Goal: Find specific page/section: Find specific page/section

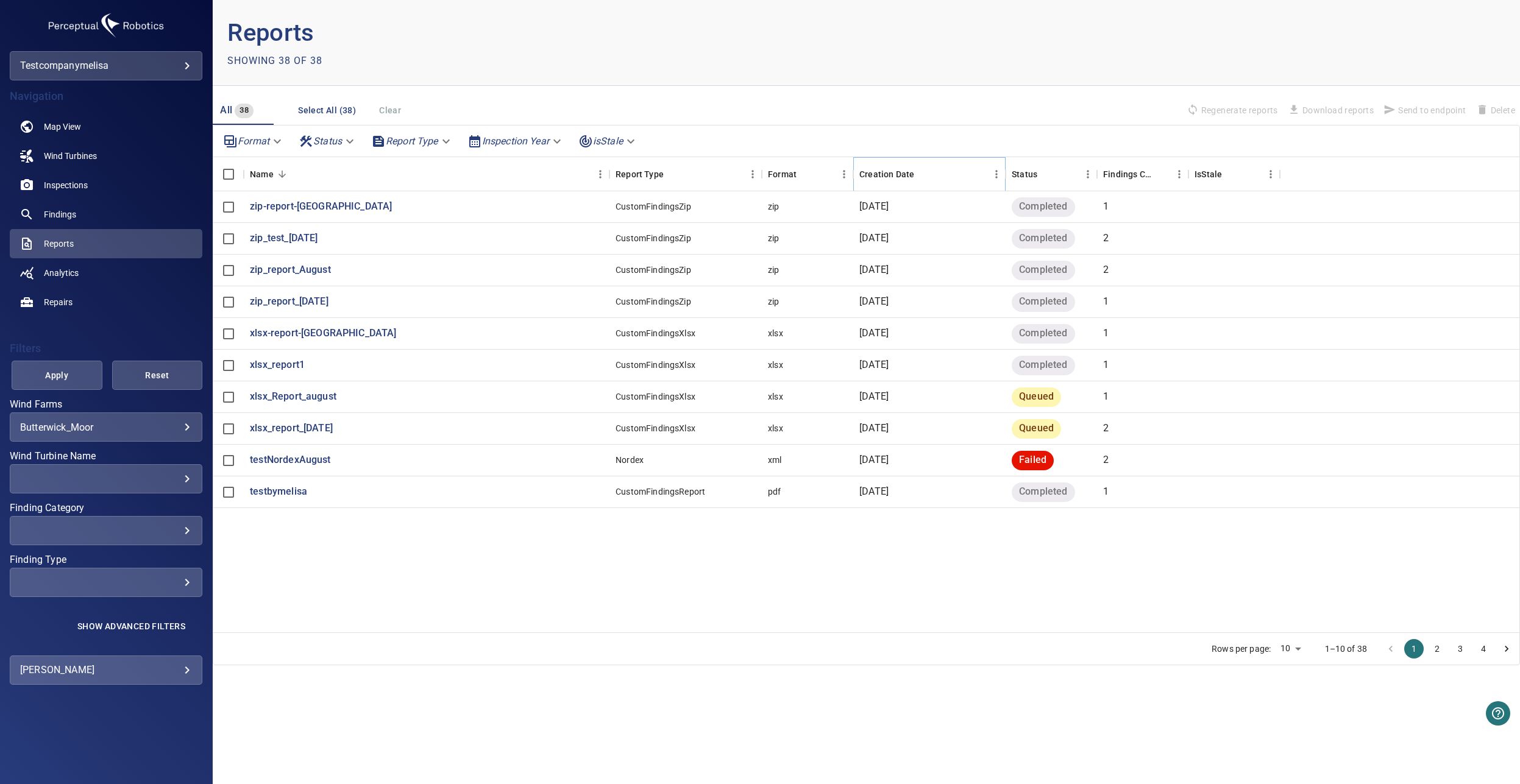
click at [919, 177] on icon "Sort" at bounding box center [922, 174] width 11 height 11
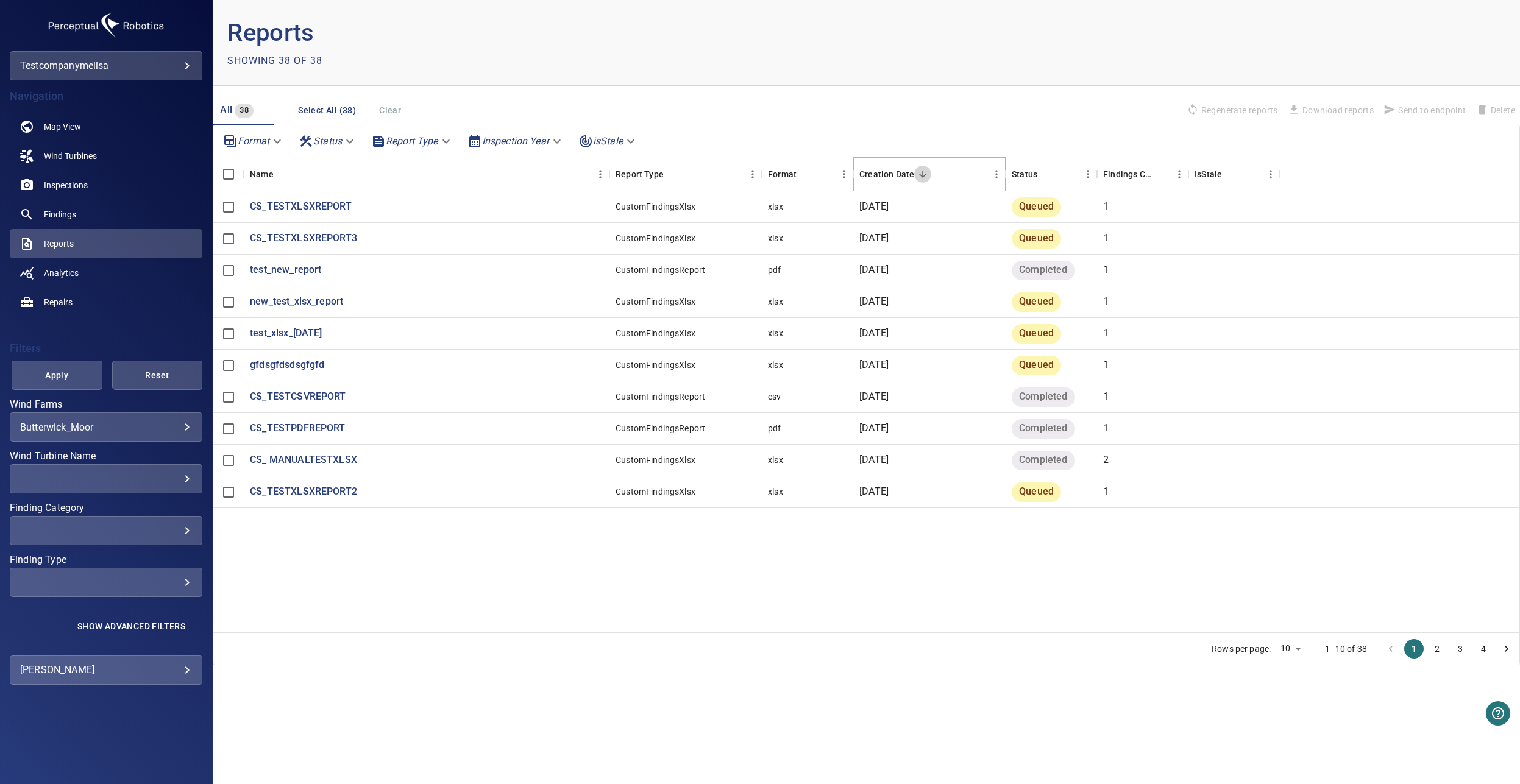
click at [921, 176] on icon "Sort" at bounding box center [923, 175] width 8 height 8
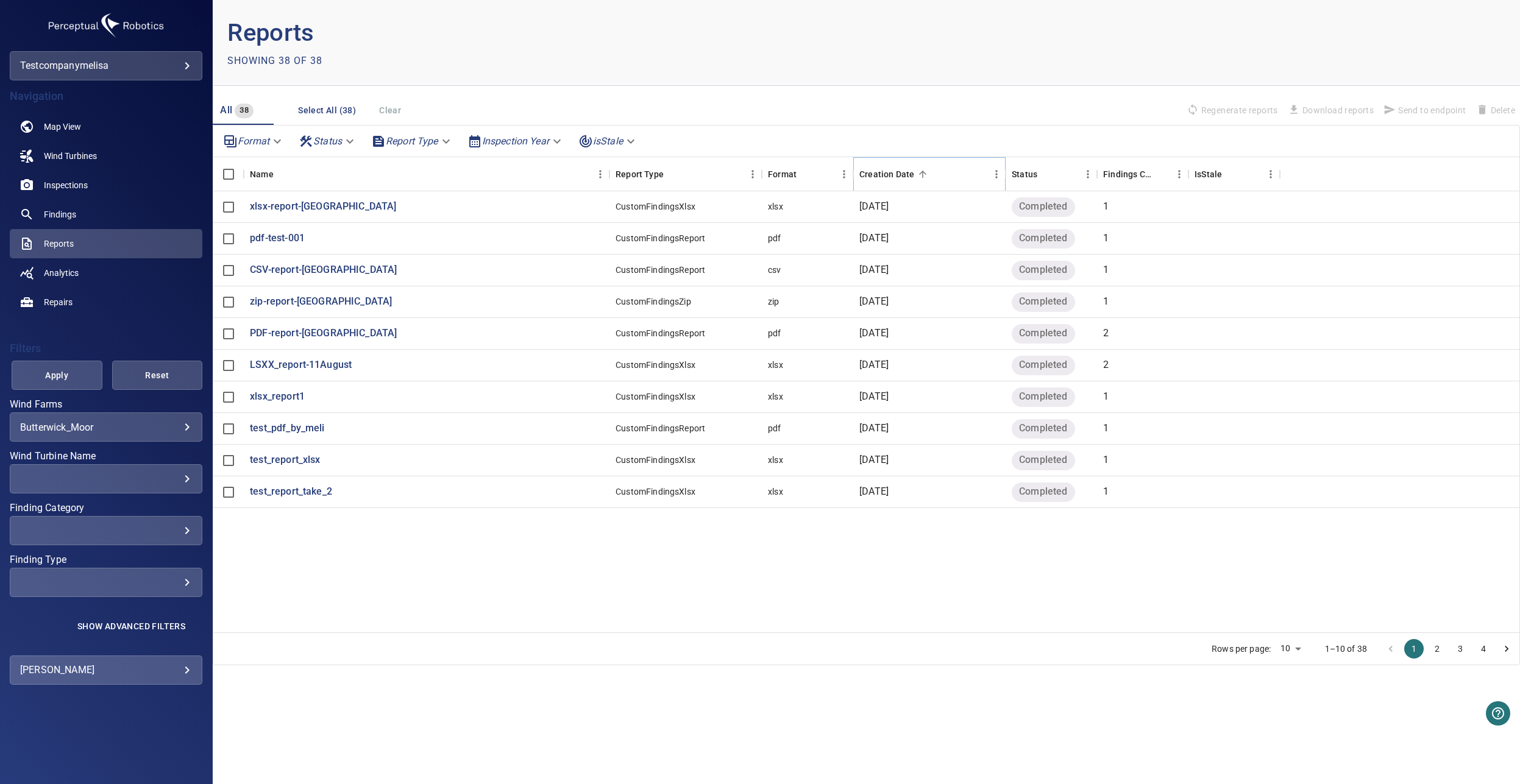
click at [921, 176] on icon "Sort" at bounding box center [923, 175] width 8 height 8
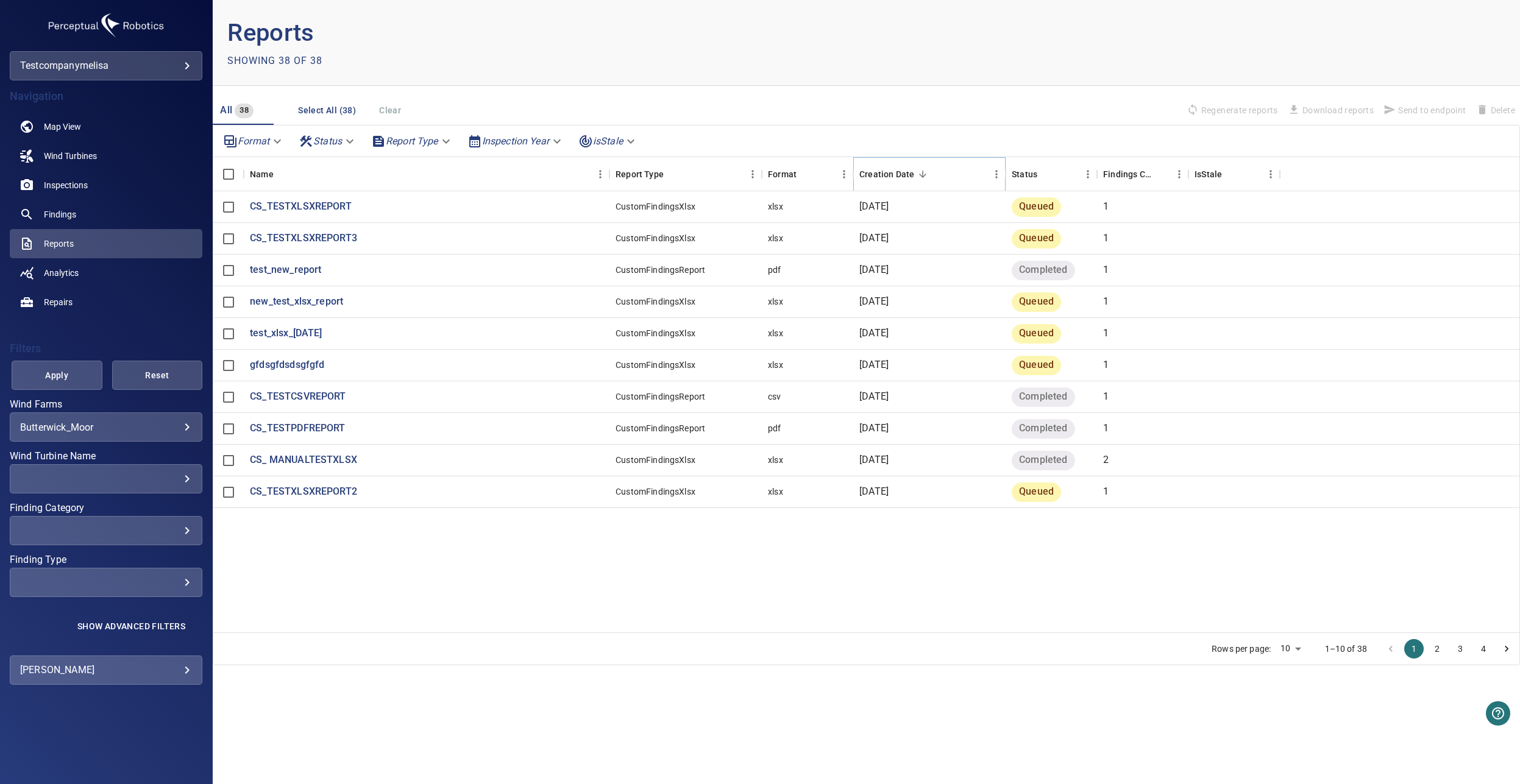
click at [921, 176] on icon "Sort" at bounding box center [923, 175] width 8 height 8
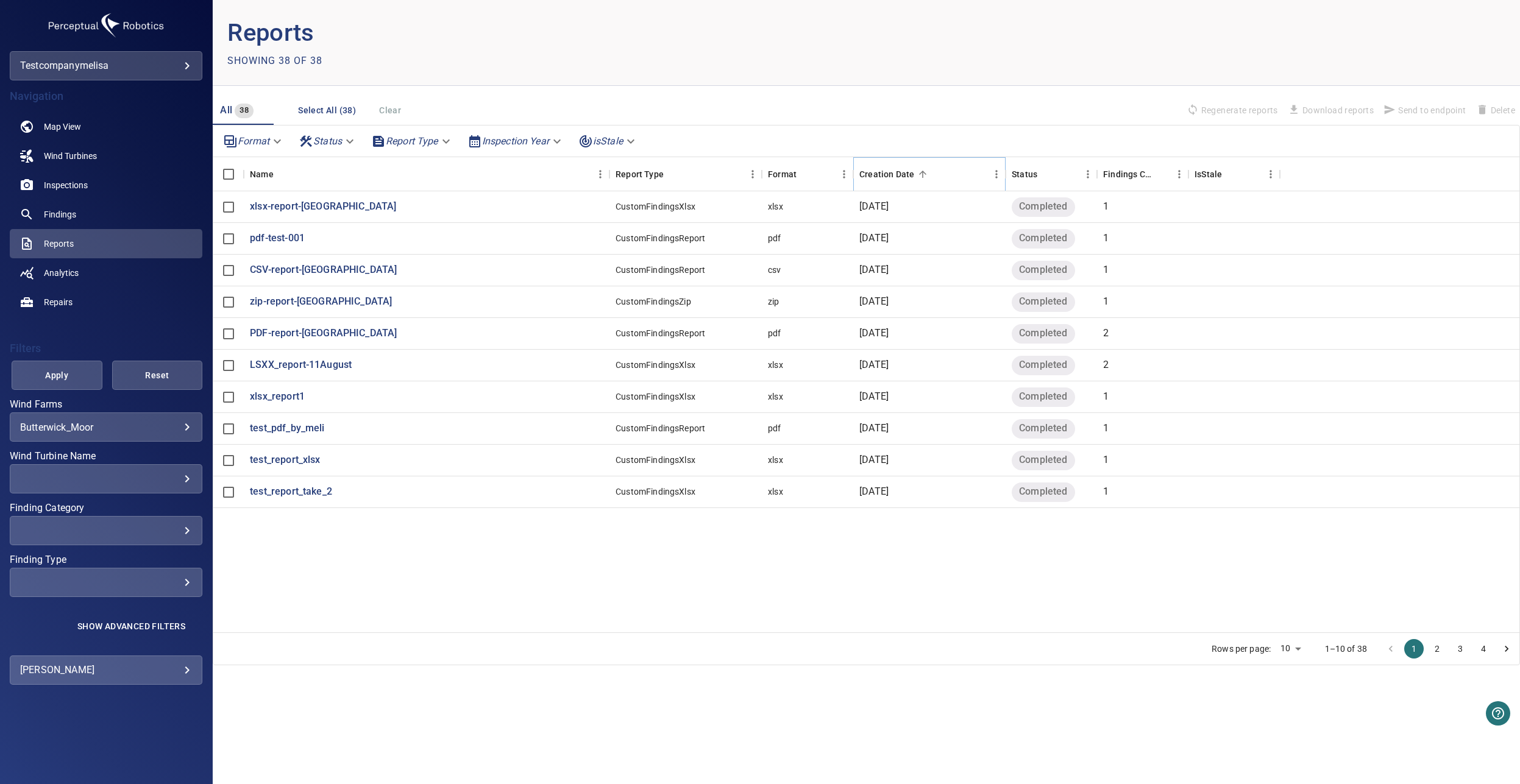
click at [921, 176] on icon "Sort" at bounding box center [923, 175] width 8 height 8
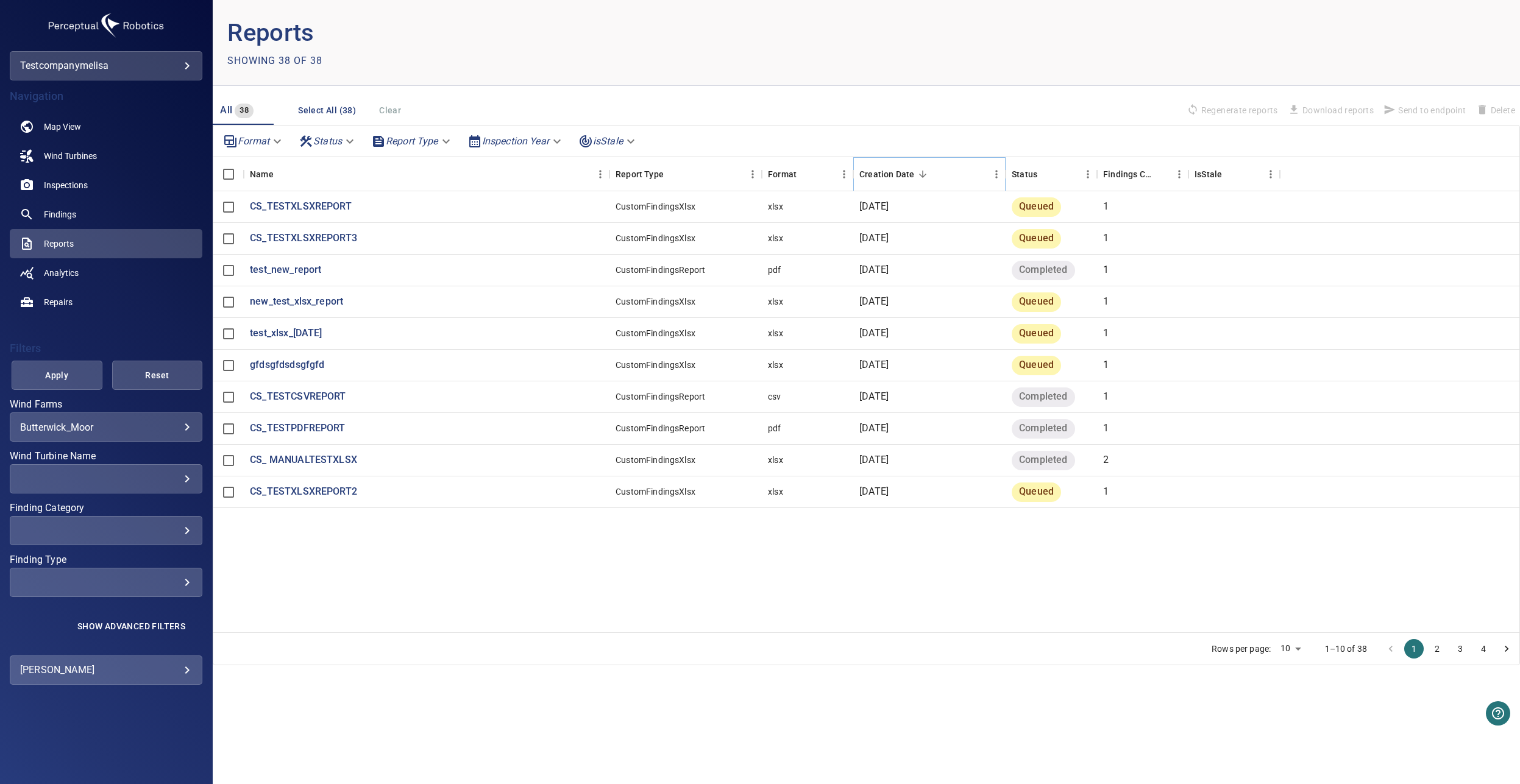
click at [921, 176] on icon "Sort" at bounding box center [923, 175] width 8 height 8
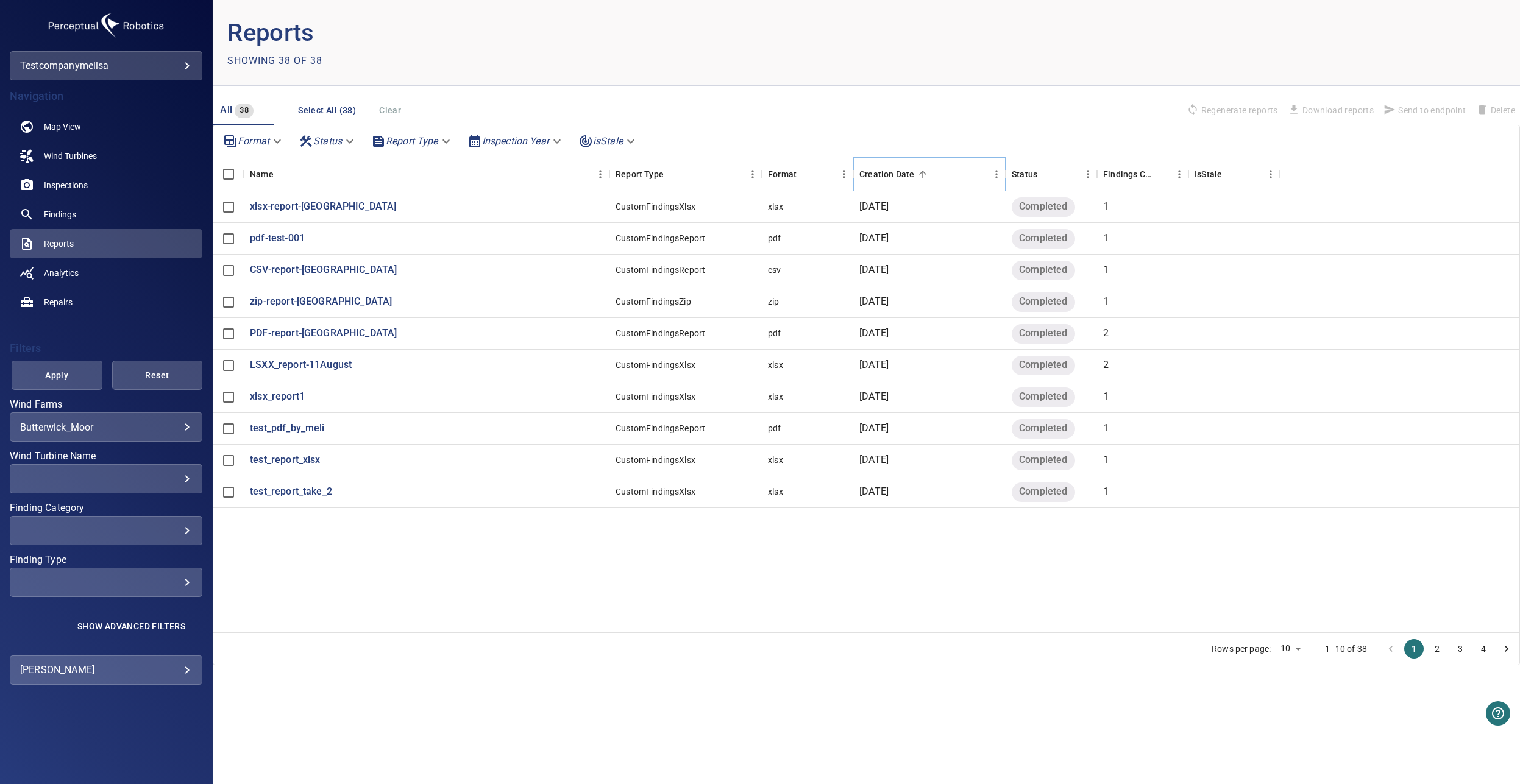
click at [921, 176] on icon "Sort" at bounding box center [923, 175] width 8 height 8
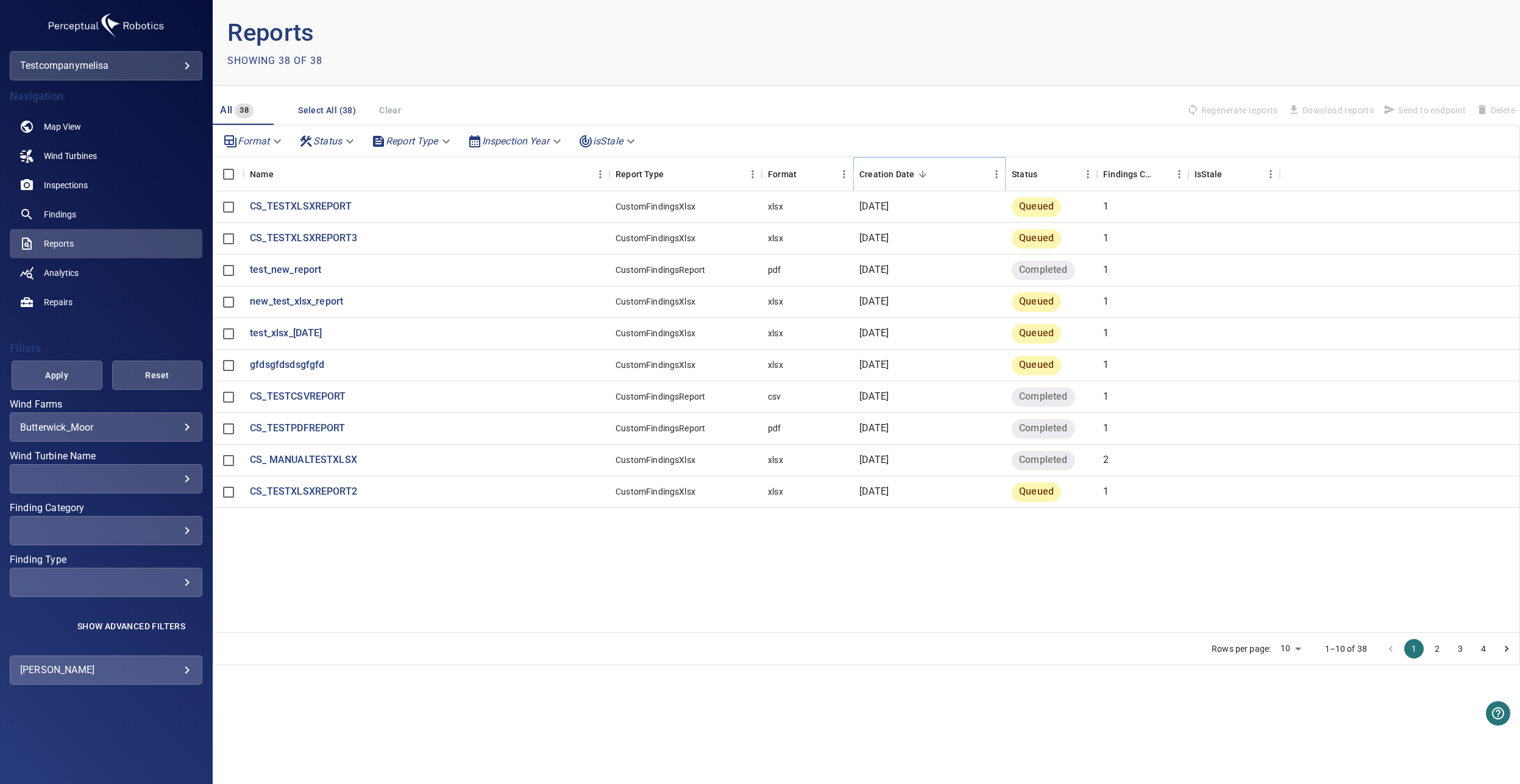
click at [921, 176] on icon "Sort" at bounding box center [923, 175] width 8 height 8
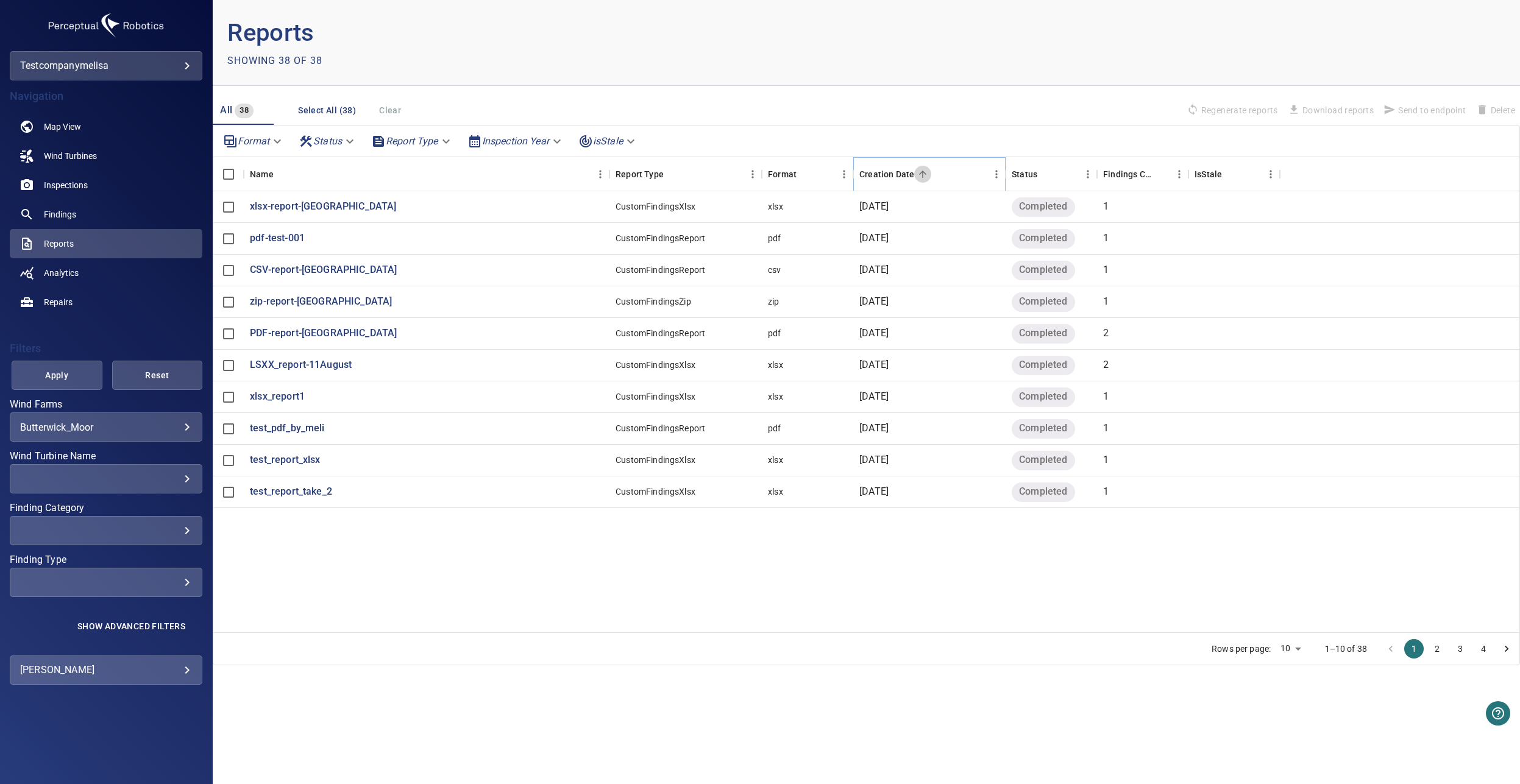
click at [921, 176] on icon "Sort" at bounding box center [923, 175] width 8 height 8
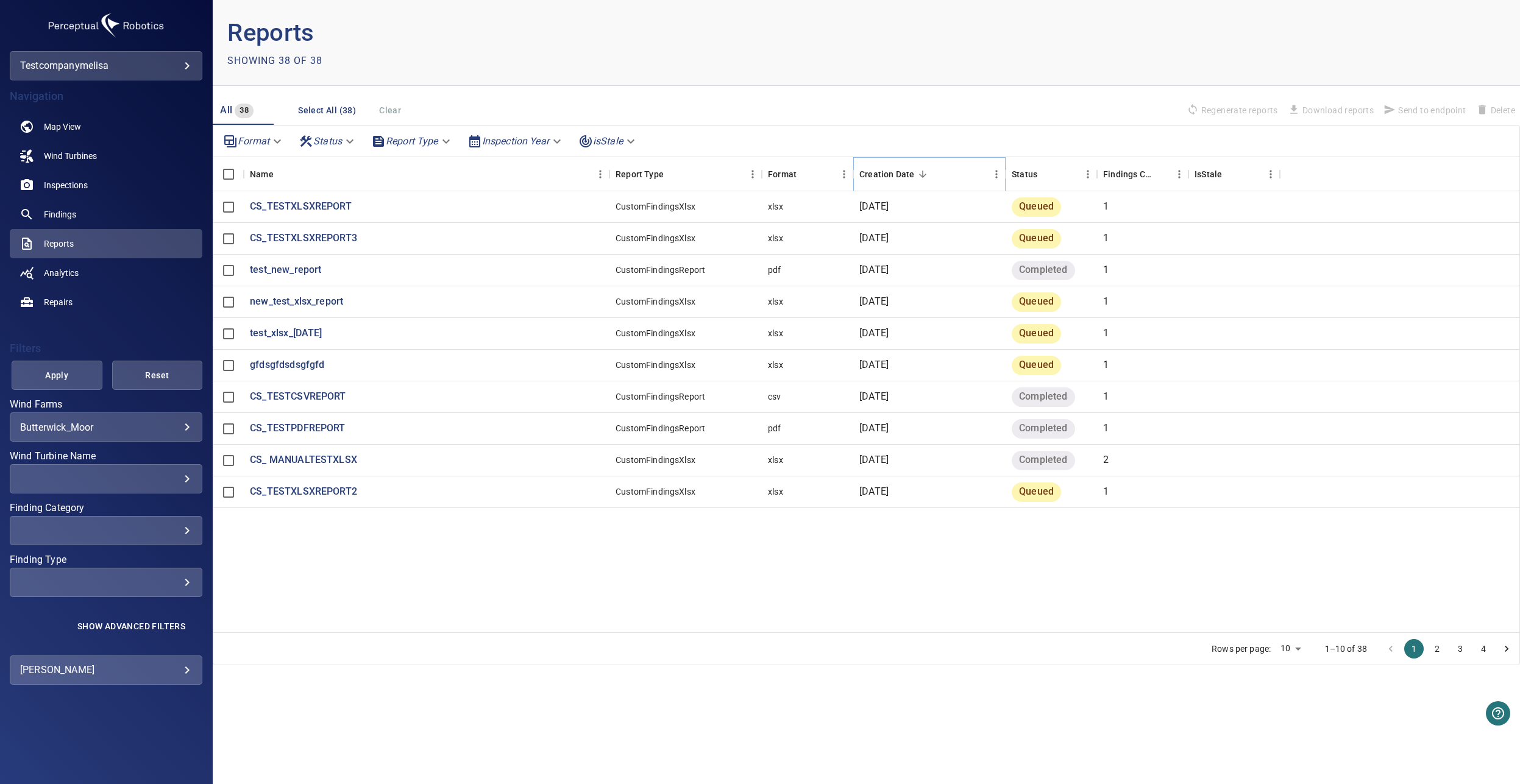
click at [921, 176] on icon "Sort" at bounding box center [923, 175] width 8 height 8
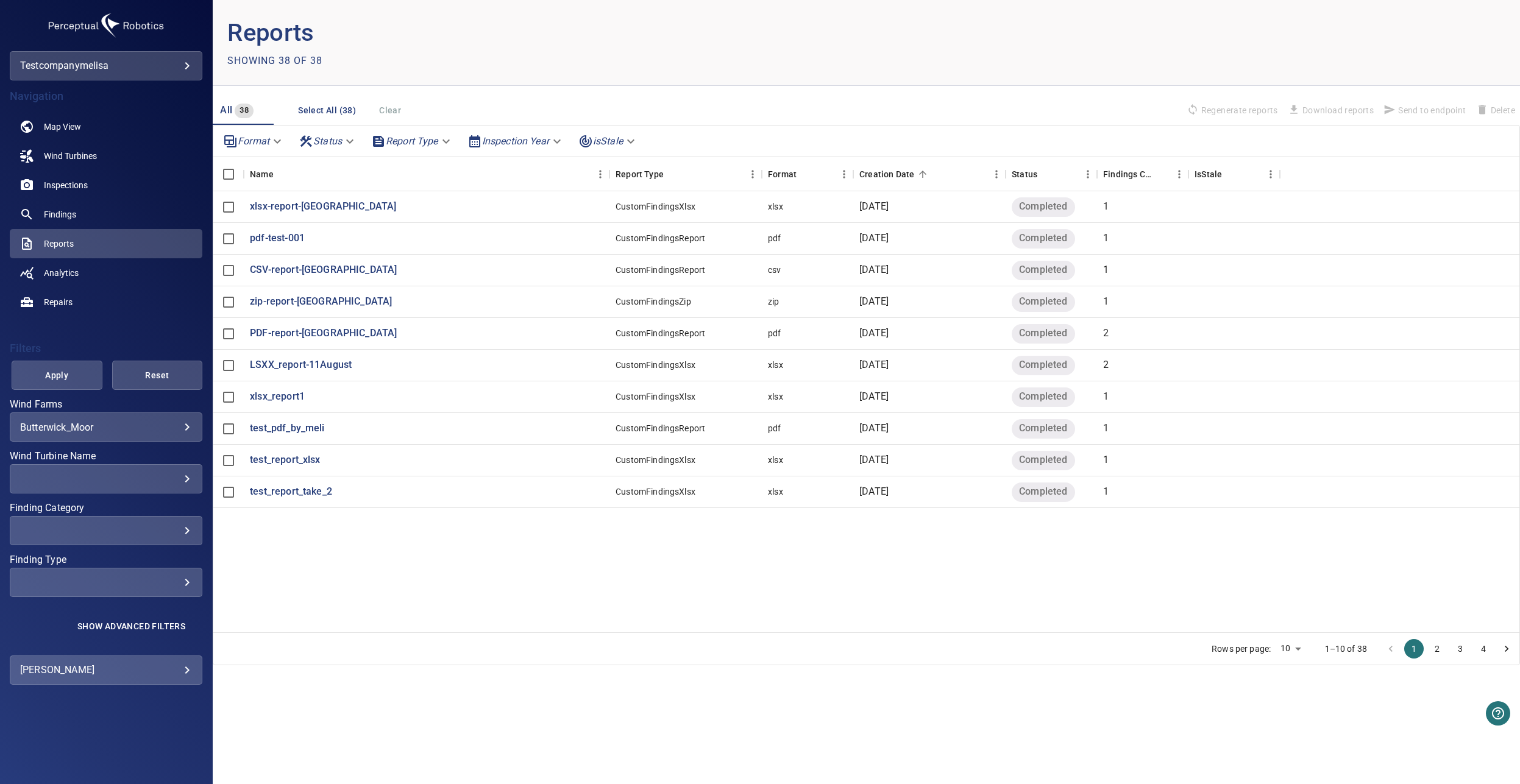
click at [1438, 644] on button "2" at bounding box center [1437, 649] width 19 height 19
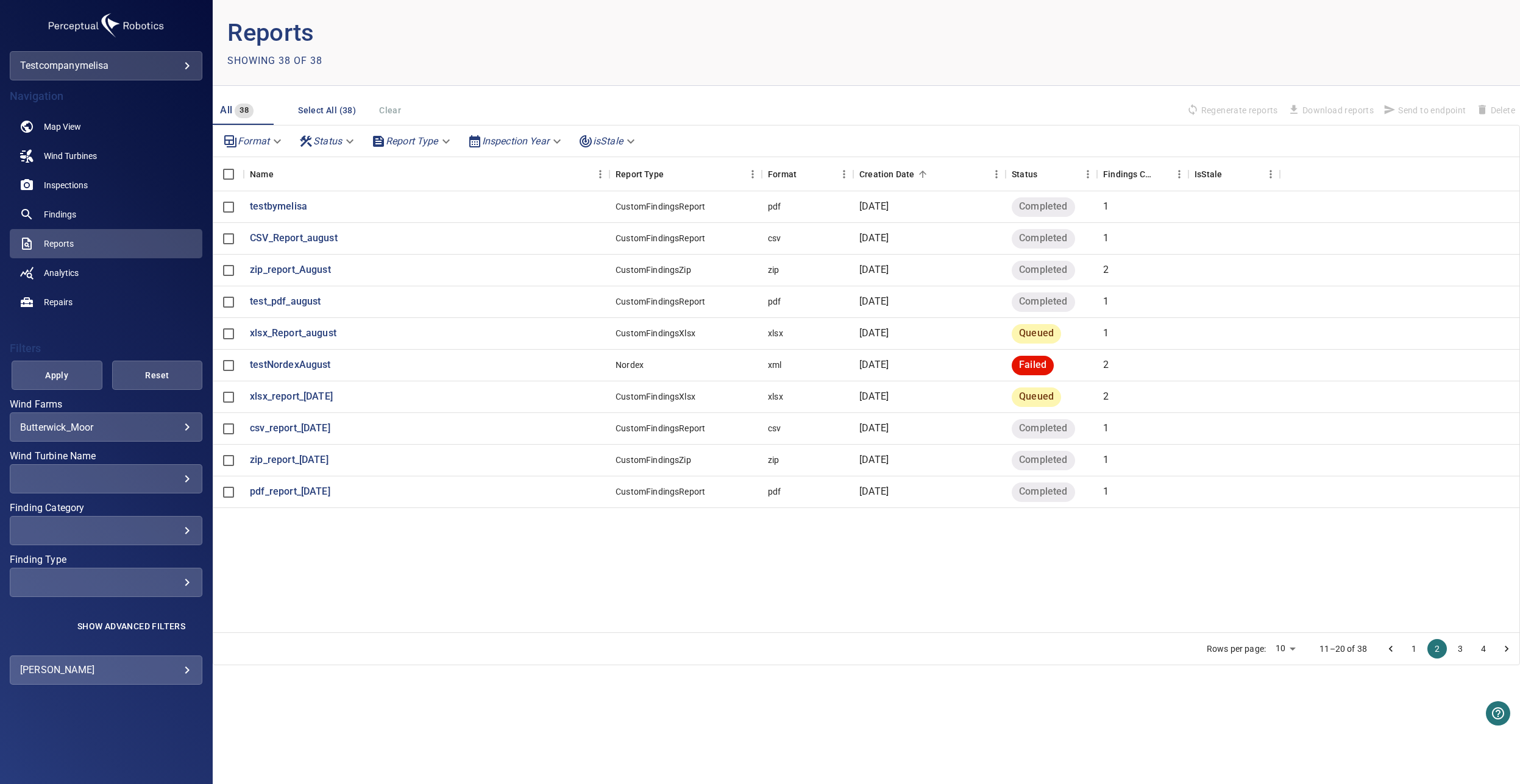
click at [1414, 649] on button "1" at bounding box center [1414, 649] width 19 height 19
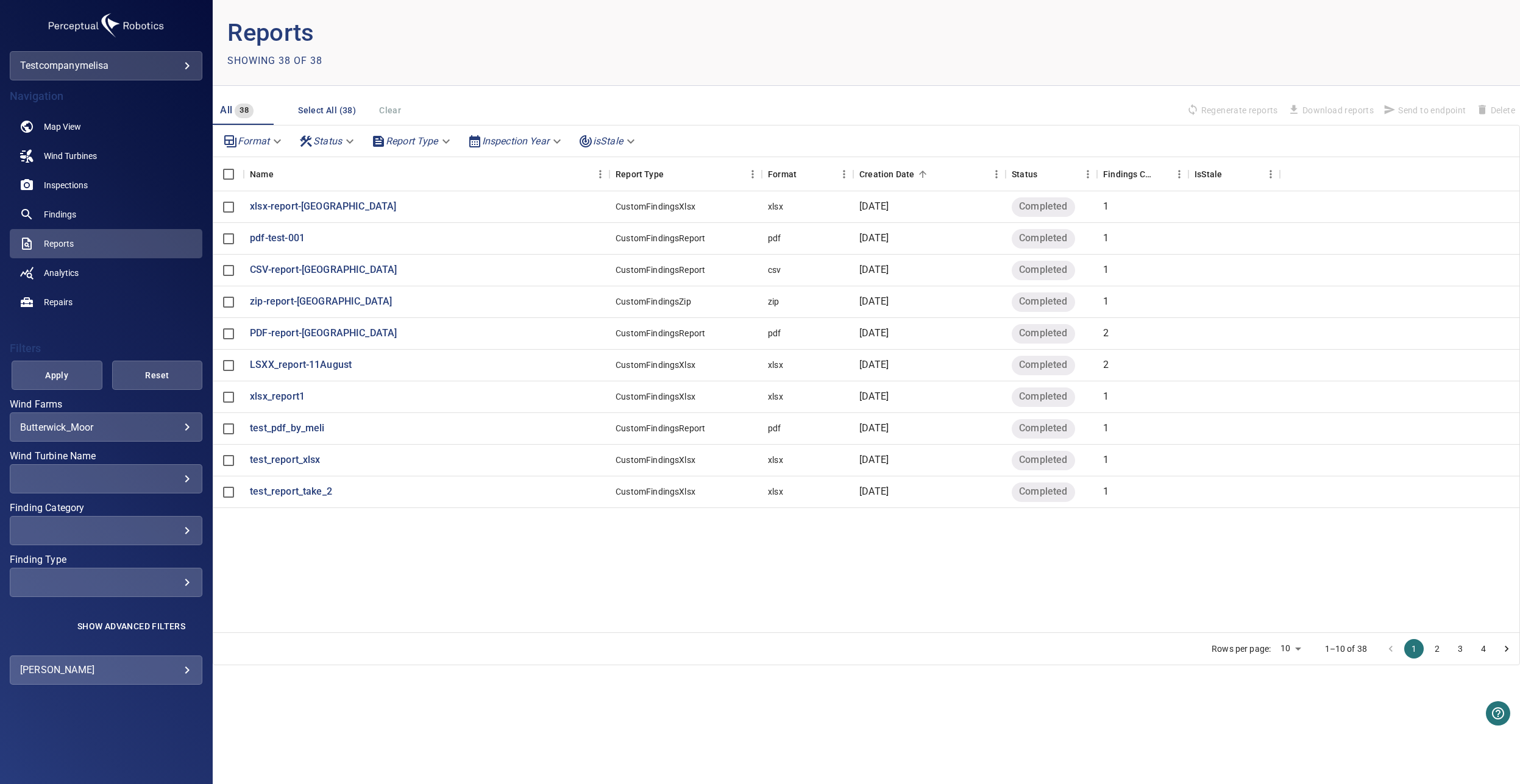
click at [1437, 653] on button "2" at bounding box center [1437, 649] width 19 height 19
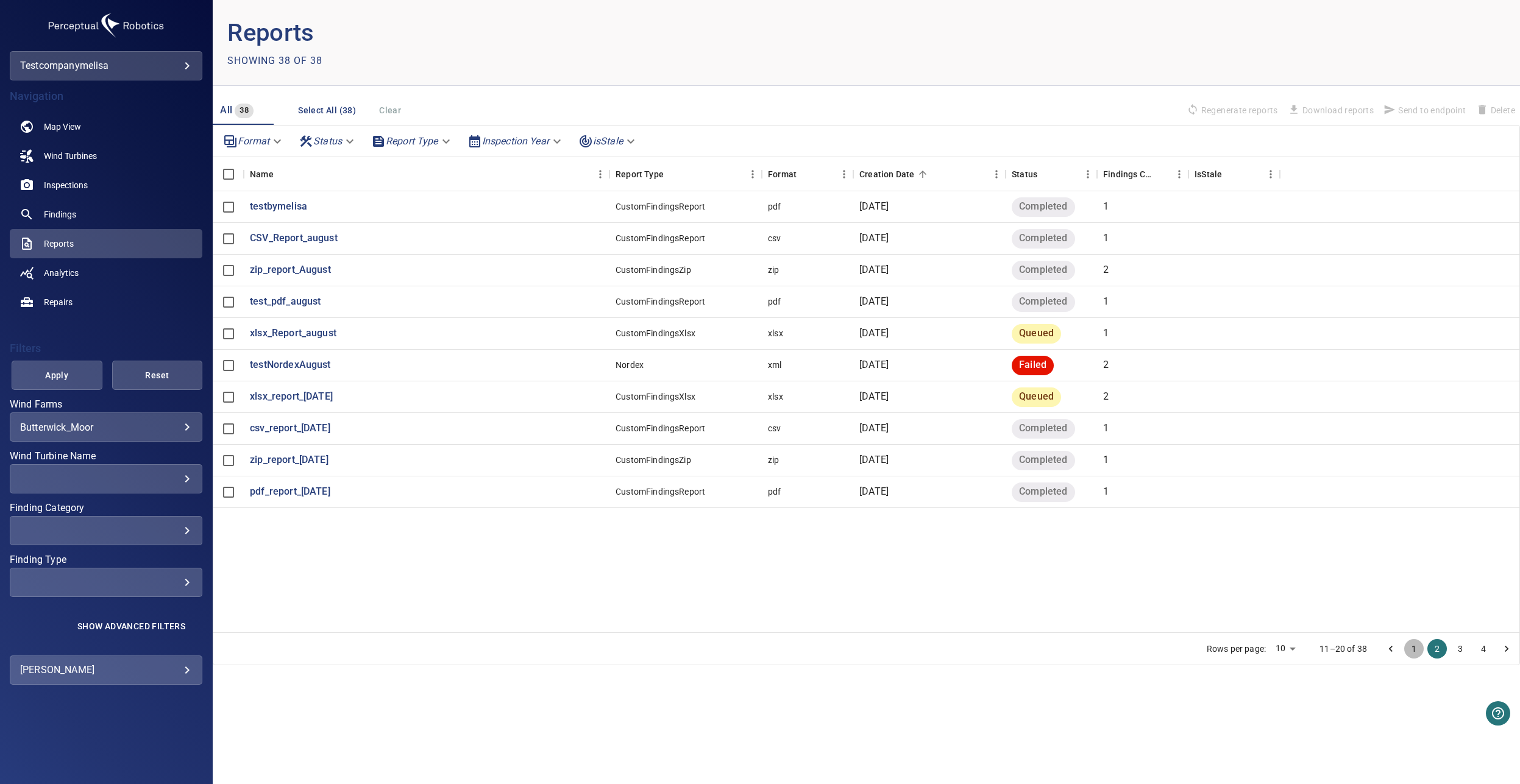
click at [1416, 652] on button "1" at bounding box center [1414, 649] width 19 height 19
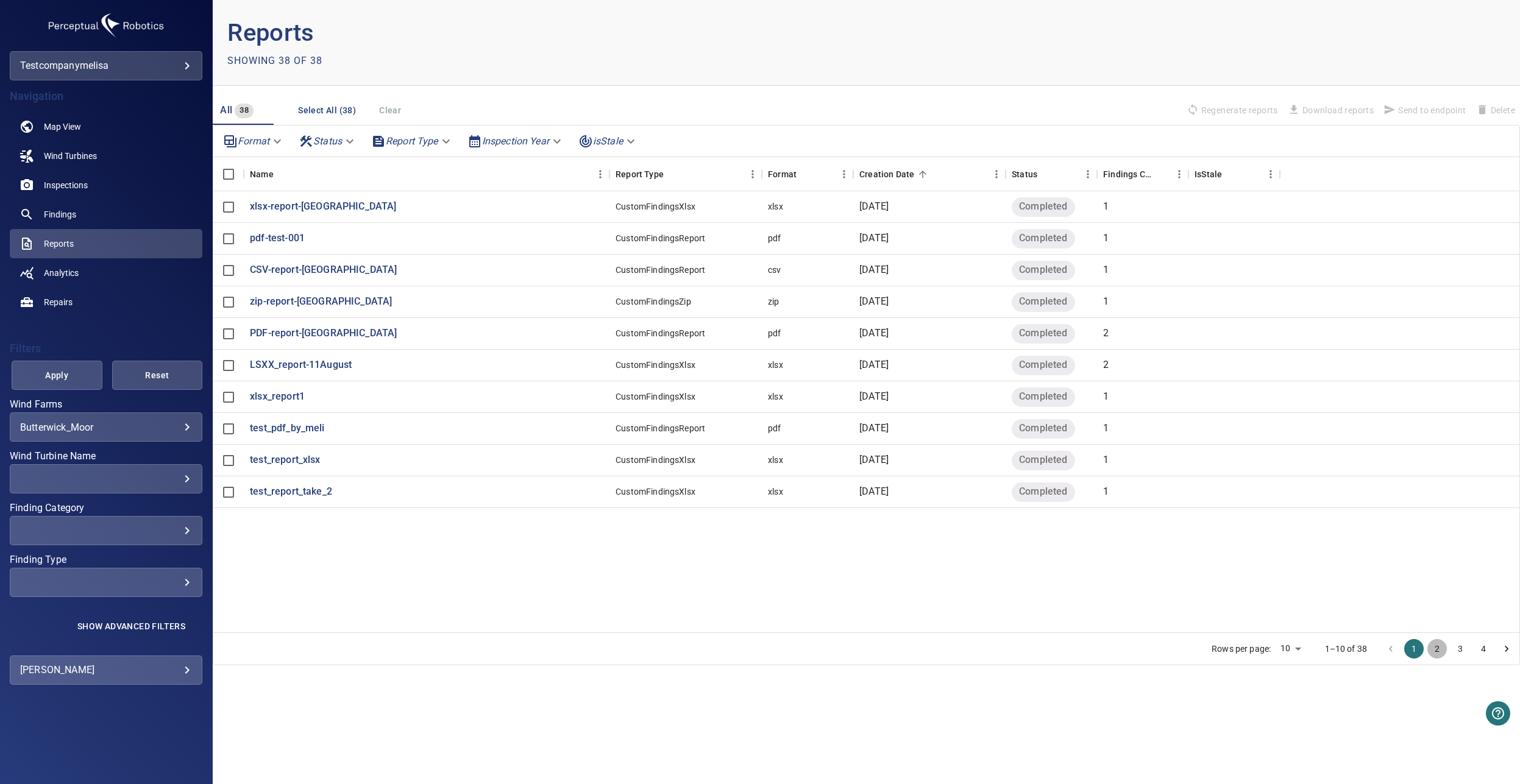
click at [1434, 651] on button "2" at bounding box center [1437, 649] width 19 height 19
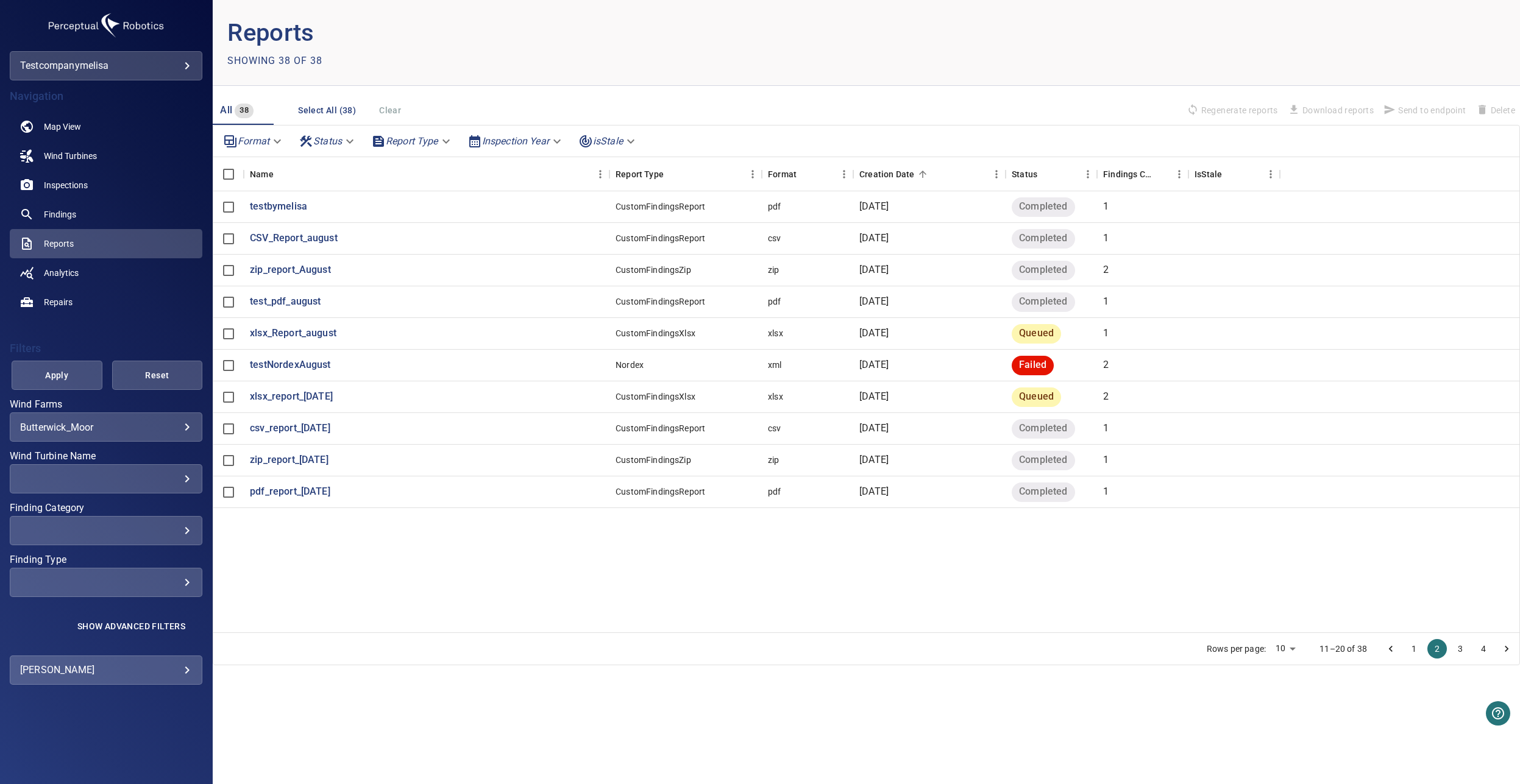
click at [1414, 647] on button "1" at bounding box center [1414, 649] width 19 height 19
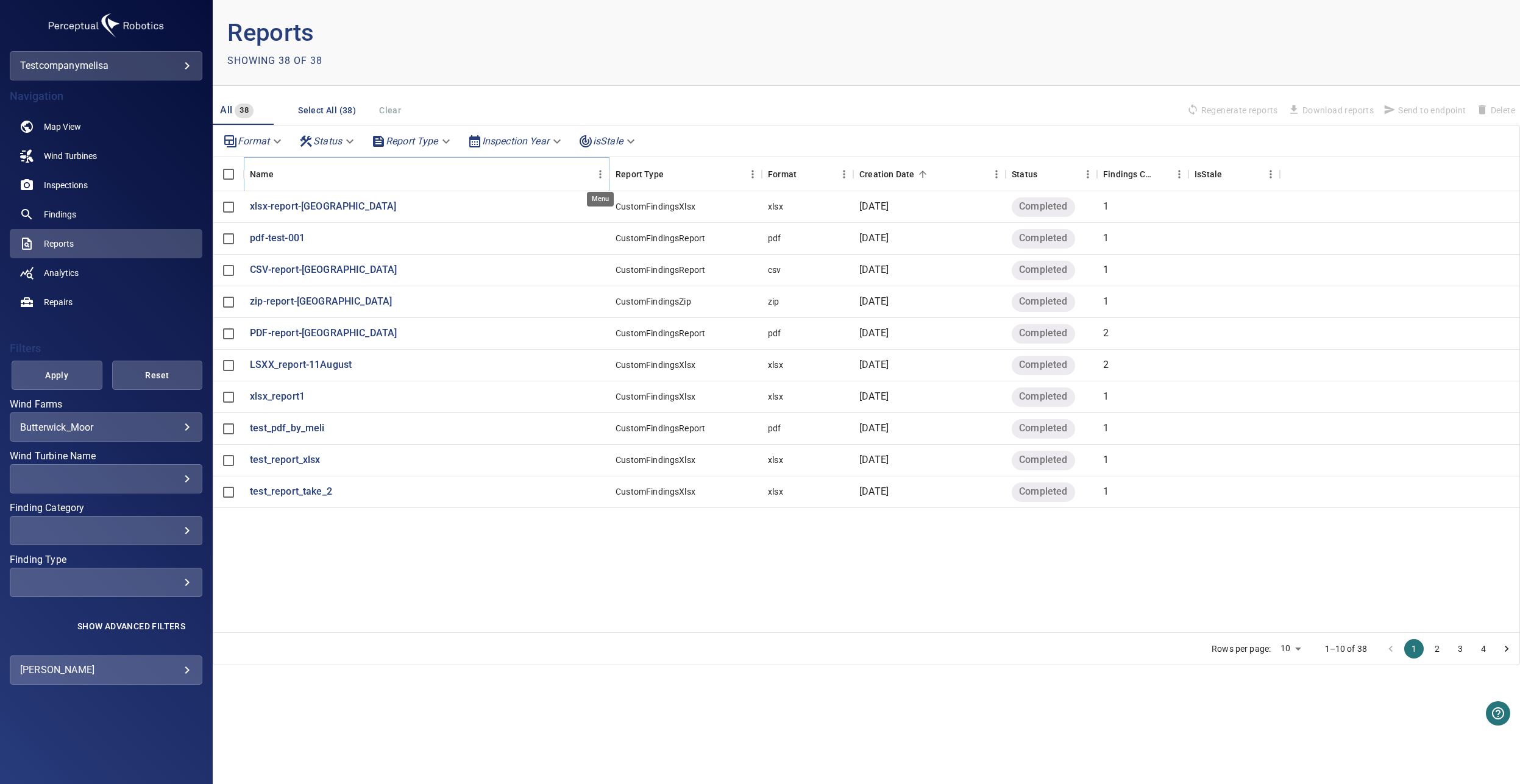
click at [597, 179] on icon "Menu" at bounding box center [600, 174] width 13 height 13
click at [531, 258] on span "Manage columns" at bounding box center [545, 253] width 110 height 15
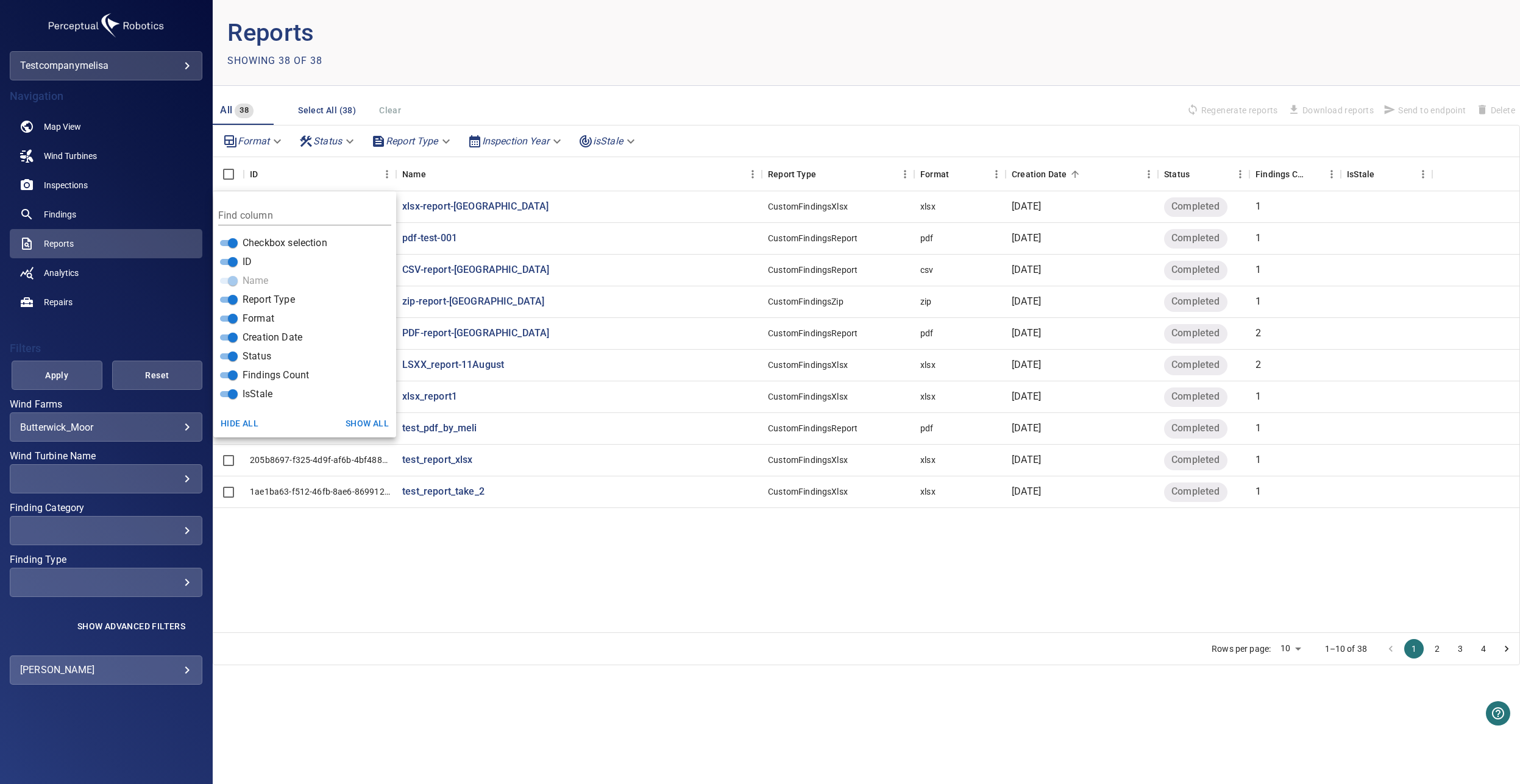
click at [497, 564] on div "7e64a7d5-6ca8-479e-b651-f42b489f90b4 xlsx-report-Butterwick CustomFindingsXlsx …" at bounding box center [867, 411] width 1306 height 441
